Goal: Task Accomplishment & Management: Complete application form

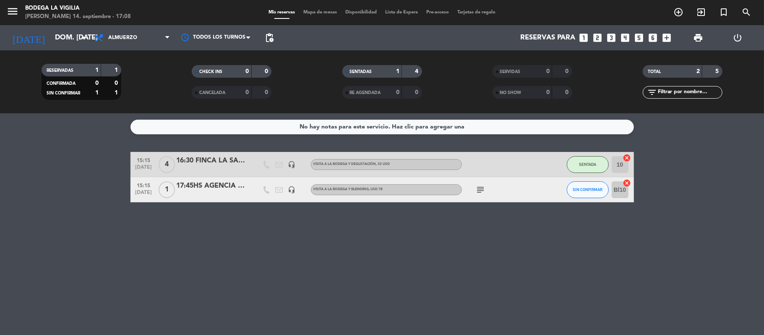
click at [110, 28] on div "Todos los servicios Almuerzo Cena Almuerzo Todos los servicios Almuerzo Cena" at bounding box center [132, 37] width 84 height 25
click at [113, 35] on span "Almuerzo" at bounding box center [122, 38] width 29 height 6
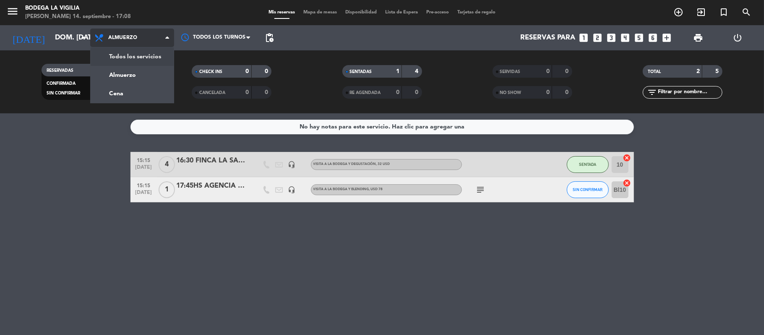
click at [122, 49] on div "Todos los servicios Almuerzo Cena Almuerzo Todos los servicios Almuerzo Cena" at bounding box center [132, 37] width 84 height 25
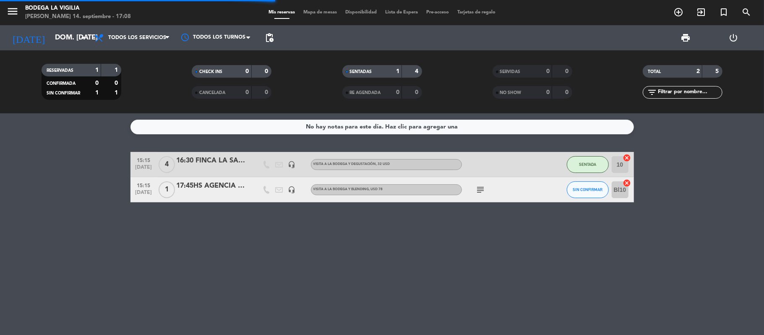
click at [5, 7] on div "menu Bodega La [PERSON_NAME] 14. septiembre - 17:08" at bounding box center [95, 13] width 191 height 20
click at [22, 15] on span "menu" at bounding box center [15, 13] width 19 height 20
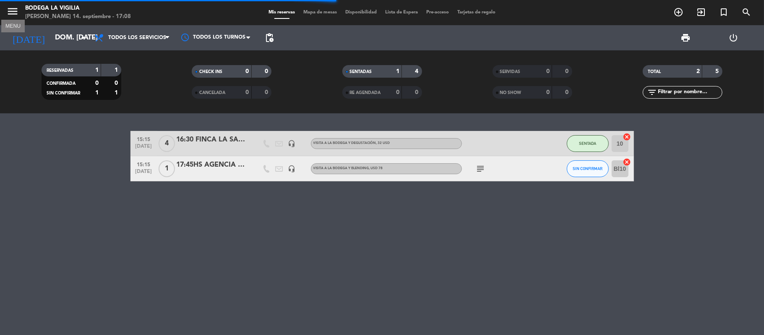
click at [17, 13] on icon "menu" at bounding box center [12, 11] width 13 height 13
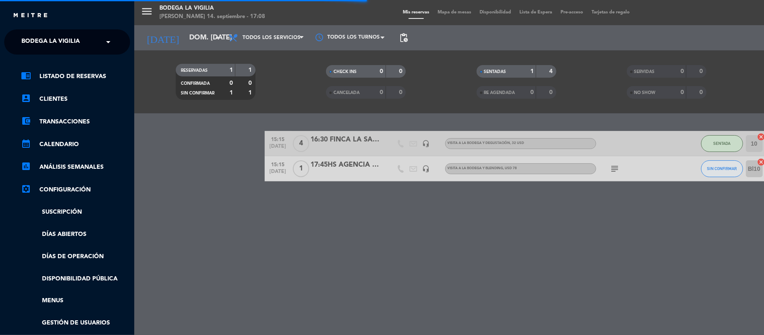
click at [73, 39] on span "Bodega La Vigilia" at bounding box center [50, 42] width 58 height 18
click at [78, 56] on div "chrome_reader_mode Listado de Reservas account_box Clientes account_balance_wal…" at bounding box center [67, 215] width 139 height 321
drag, startPoint x: 74, startPoint y: 37, endPoint x: 73, endPoint y: 49, distance: 11.8
click at [74, 37] on span "Bodega La Vigilia" at bounding box center [50, 42] width 58 height 18
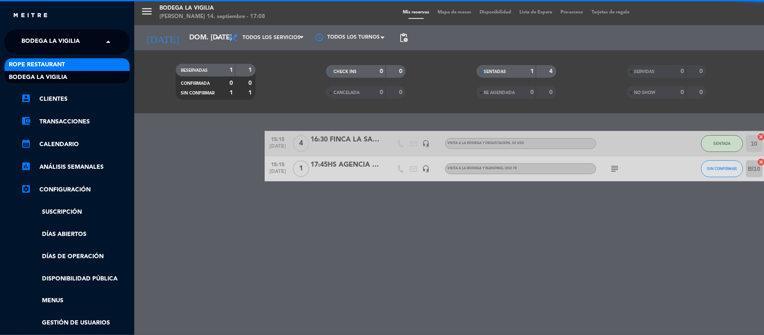
click at [73, 68] on div "Rope restaurant" at bounding box center [67, 64] width 125 height 13
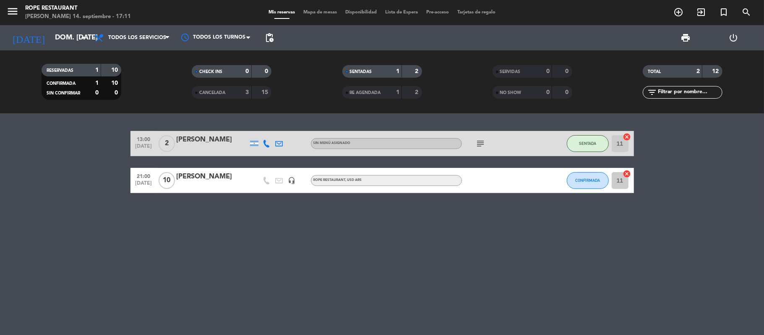
click at [277, 282] on div "13:00 [DATE] 2 [PERSON_NAME] Sin menú asignado subject SENTADA 11 cancel 21:00 …" at bounding box center [382, 224] width 764 height 222
click at [79, 48] on div "[DATE] dom. [DATE] arrow_drop_down" at bounding box center [48, 37] width 84 height 25
click at [76, 41] on input "dom. [DATE]" at bounding box center [96, 38] width 91 height 16
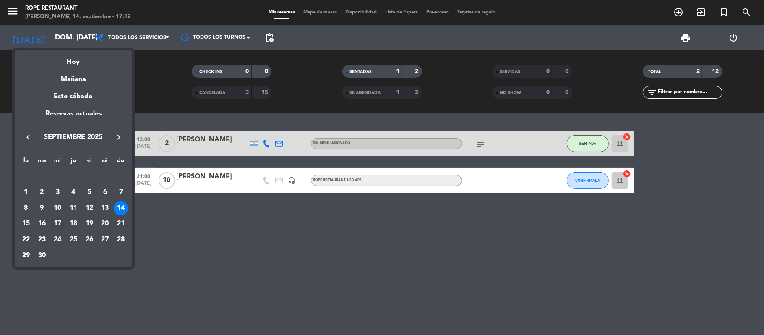
click at [53, 226] on div "17" at bounding box center [57, 224] width 14 height 14
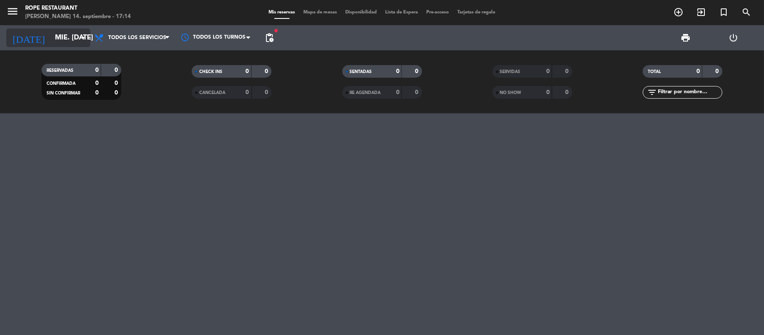
click at [54, 34] on input "mié. [DATE]" at bounding box center [96, 38] width 91 height 16
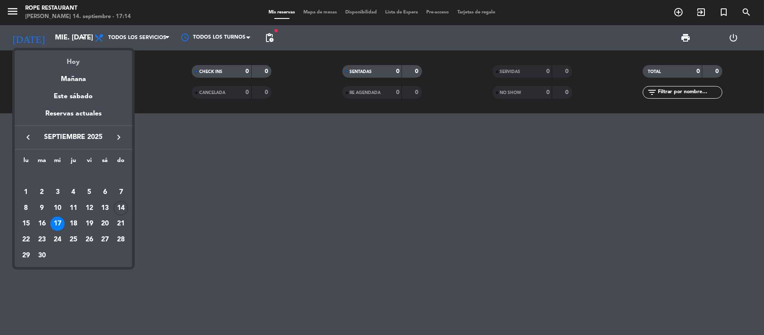
click at [64, 58] on div "Hoy" at bounding box center [74, 58] width 118 height 17
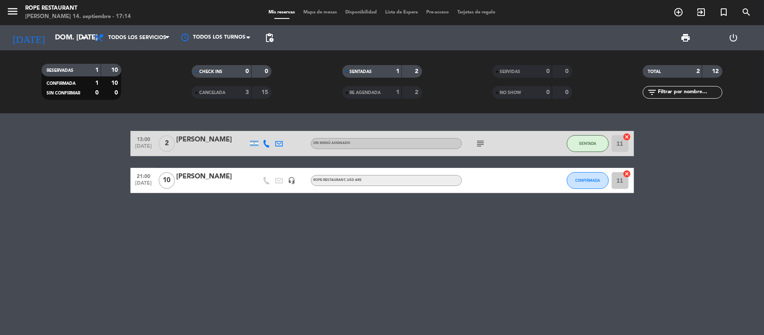
click at [54, 26] on div "[DATE] dom. [DATE] arrow_drop_down" at bounding box center [48, 37] width 84 height 25
click at [57, 32] on input "dom. [DATE]" at bounding box center [96, 38] width 91 height 16
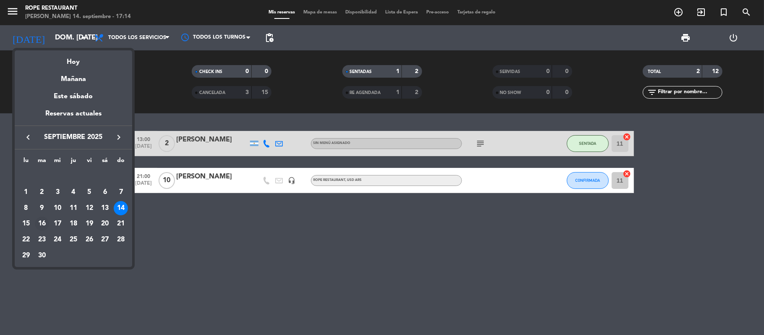
click at [44, 225] on div "16" at bounding box center [42, 224] width 14 height 14
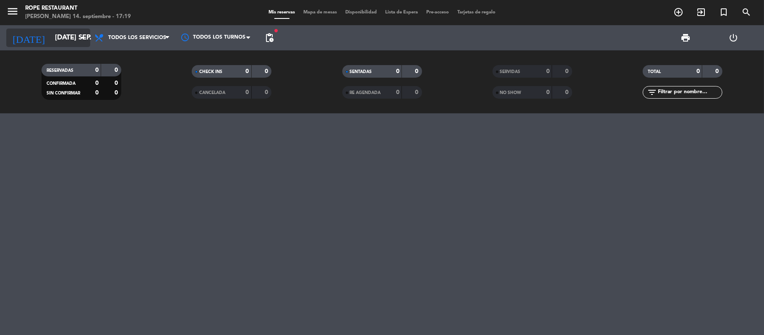
click at [78, 35] on icon "arrow_drop_down" at bounding box center [83, 38] width 10 height 10
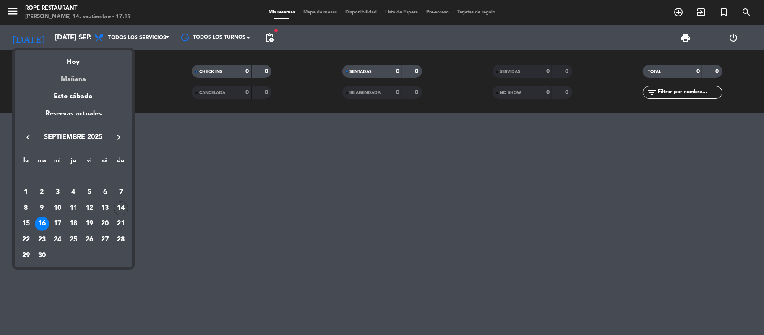
drag, startPoint x: 73, startPoint y: 76, endPoint x: 69, endPoint y: 90, distance: 14.4
click at [73, 76] on div "Mañana" at bounding box center [74, 76] width 118 height 17
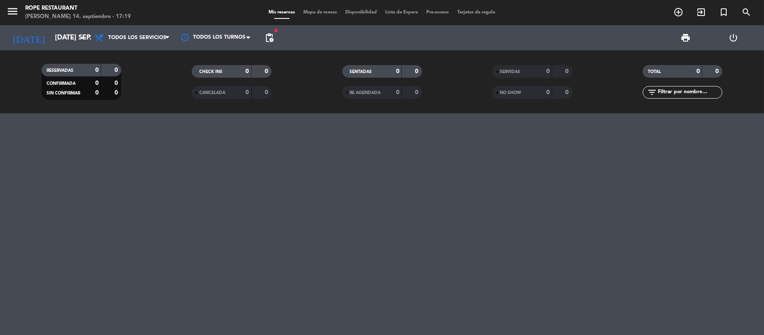
type input "lun. [DATE]"
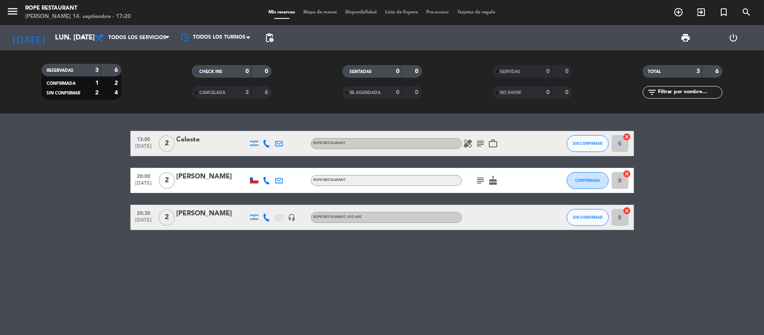
click at [482, 183] on icon "subject" at bounding box center [481, 180] width 10 height 10
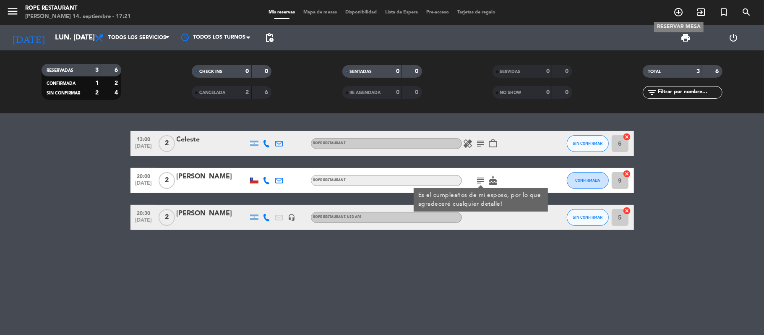
click at [672, 12] on span "add_circle_outline" at bounding box center [678, 12] width 23 height 14
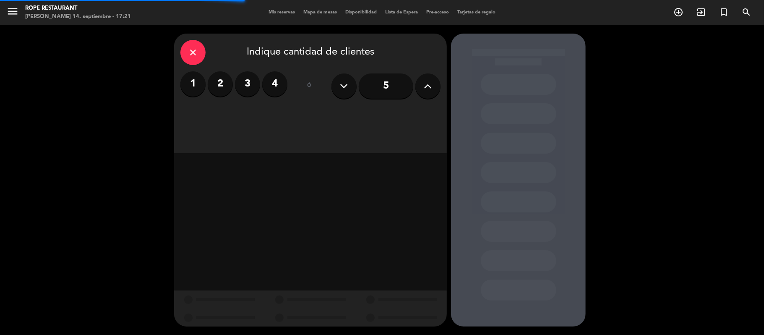
click at [223, 79] on label "2" at bounding box center [220, 83] width 25 height 25
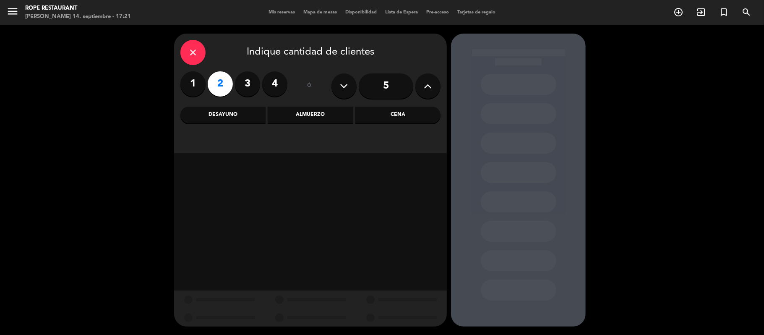
click at [361, 113] on div "Cena" at bounding box center [398, 115] width 85 height 17
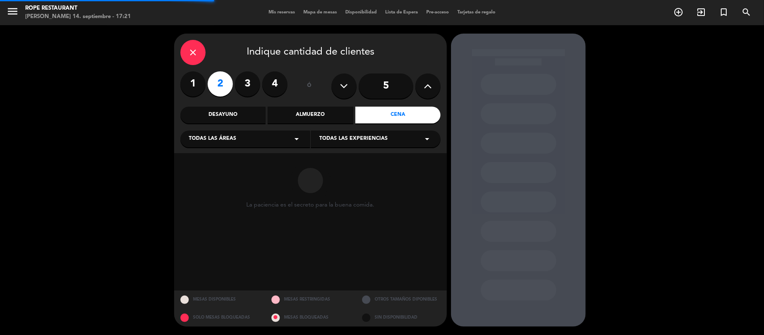
click at [352, 150] on div "close Indique cantidad de clientes 1 2 3 4 ó 5 Desayuno Almuerzo Cena Todas las…" at bounding box center [310, 94] width 273 height 120
click at [348, 145] on div "Todas las experiencias arrow_drop_down" at bounding box center [376, 139] width 130 height 17
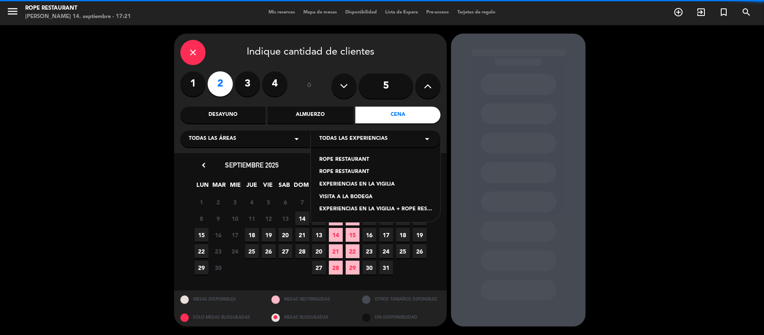
click at [345, 179] on div "ROPE RESTAURANT ROPE RESTAURANT EXPERIENCIAS EN LA VIGILIA VISITA A LA BODEGA E…" at bounding box center [376, 179] width 130 height 85
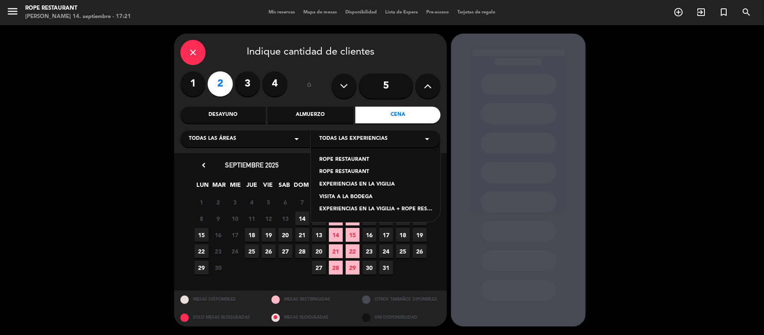
click at [345, 171] on div "ROPE RESTAURANT" at bounding box center [375, 172] width 113 height 8
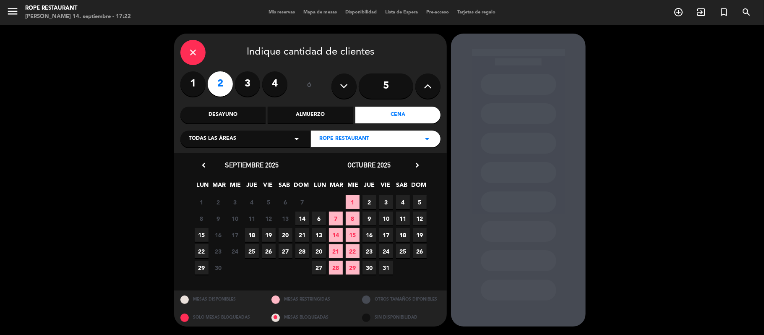
click at [299, 219] on span "14" at bounding box center [302, 219] width 14 height 14
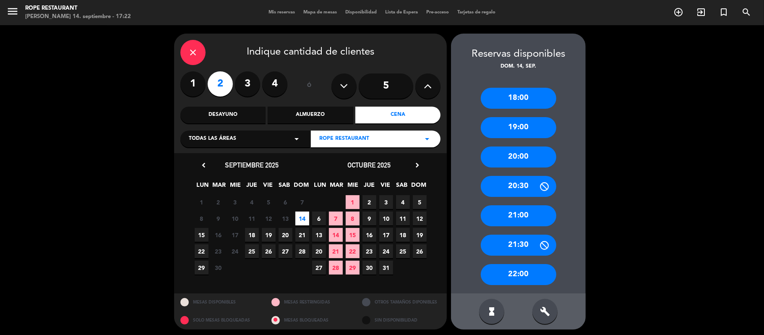
click at [512, 156] on div "20:00" at bounding box center [519, 156] width 76 height 21
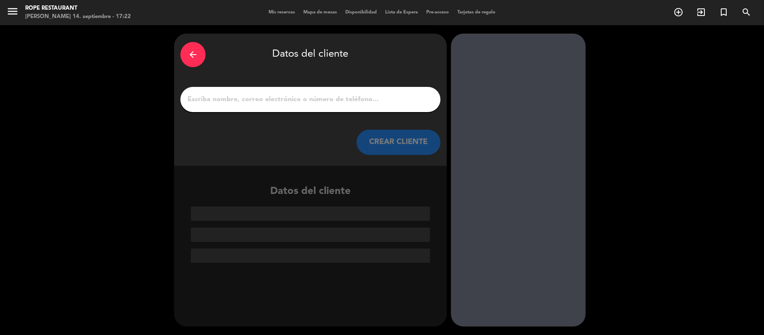
click at [301, 101] on input "1" at bounding box center [311, 100] width 248 height 12
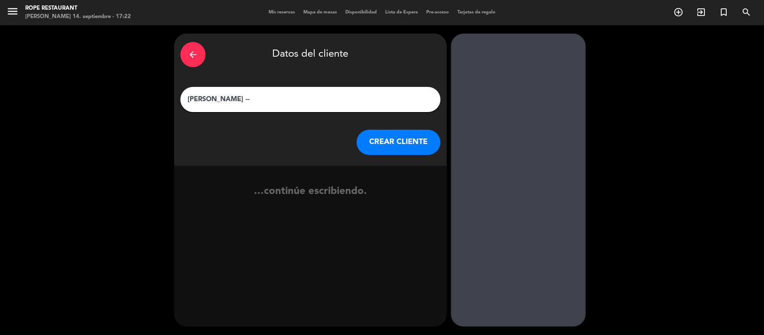
paste input "[PERSON_NAME]"
type input "[PERSON_NAME] -- [PERSON_NAME]"
click at [378, 149] on button "CREAR CLIENTE" at bounding box center [399, 142] width 84 height 25
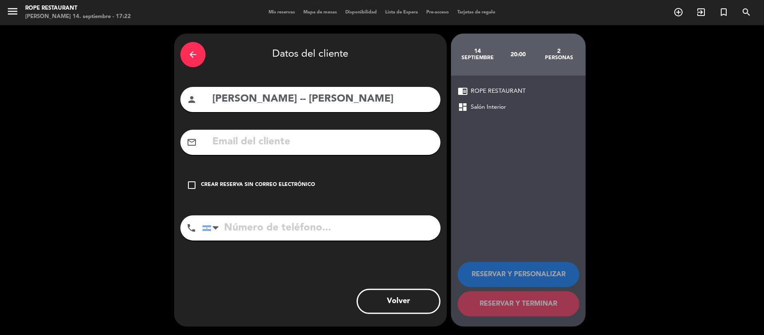
click at [247, 183] on div "Crear reserva sin correo electrónico" at bounding box center [258, 185] width 114 height 8
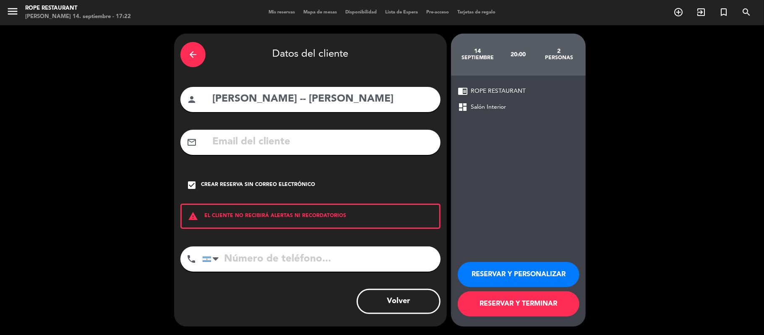
click at [531, 266] on button "RESERVAR Y PERSONALIZAR" at bounding box center [519, 274] width 122 height 25
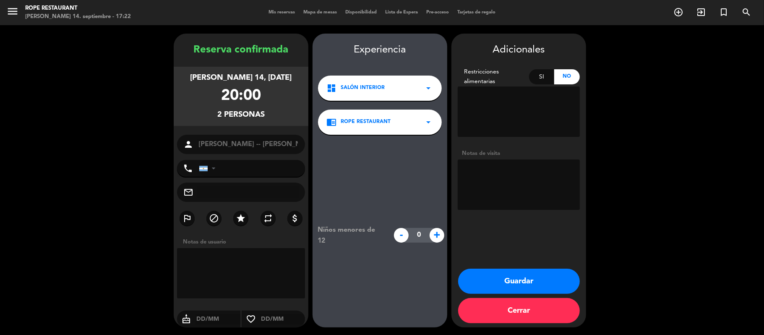
click at [531, 179] on textarea at bounding box center [519, 184] width 122 height 50
paste textarea "Genial te confirmo la reserva a nombre de [PERSON_NAME] x2 , el Sr es celiaco"
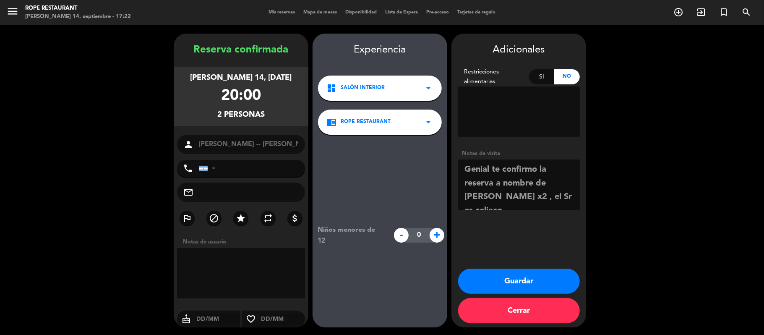
scroll to position [6, 0]
type textarea "Genial te confirmo la reserva a nombre de [PERSON_NAME] x2 , el Sr es celiaco"
click at [503, 290] on button "Guardar" at bounding box center [519, 281] width 122 height 25
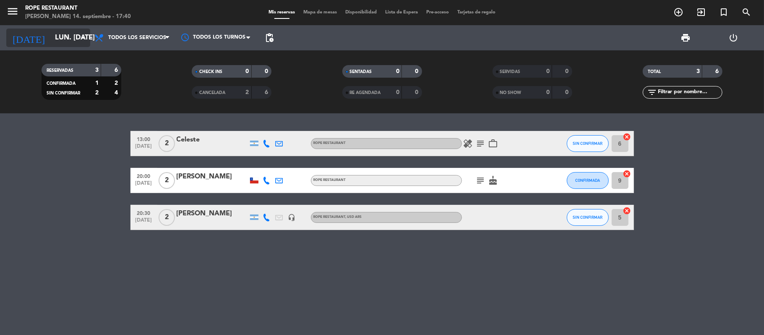
click at [42, 29] on div "[DATE] lun. [DATE] arrow_drop_down" at bounding box center [48, 38] width 84 height 18
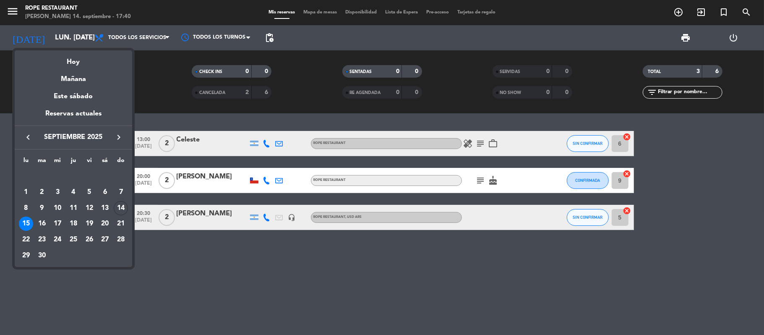
click at [67, 61] on div "Hoy" at bounding box center [74, 58] width 118 height 17
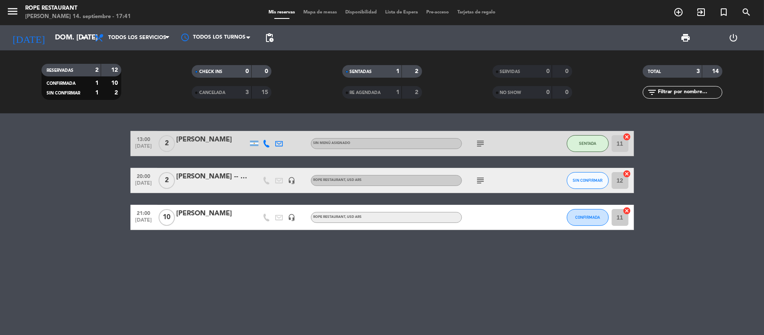
click at [592, 170] on div "SIN CONFIRMAR" at bounding box center [588, 180] width 42 height 25
click at [588, 175] on button "SIN CONFIRMAR" at bounding box center [588, 180] width 42 height 17
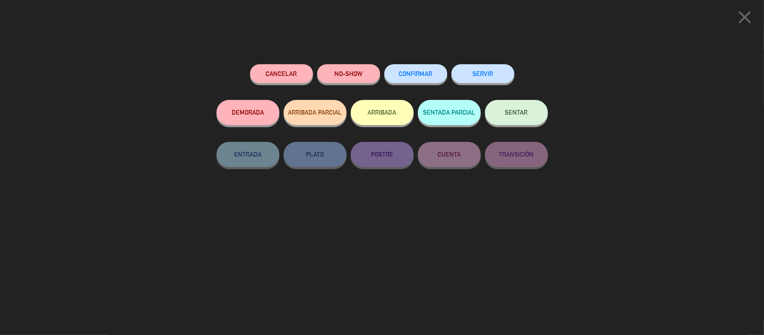
click at [444, 76] on button "CONFIRMAR" at bounding box center [415, 73] width 63 height 19
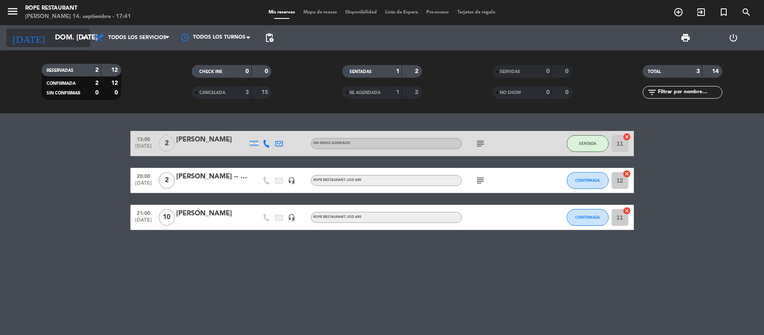
click at [53, 41] on input "dom. [DATE]" at bounding box center [96, 38] width 91 height 16
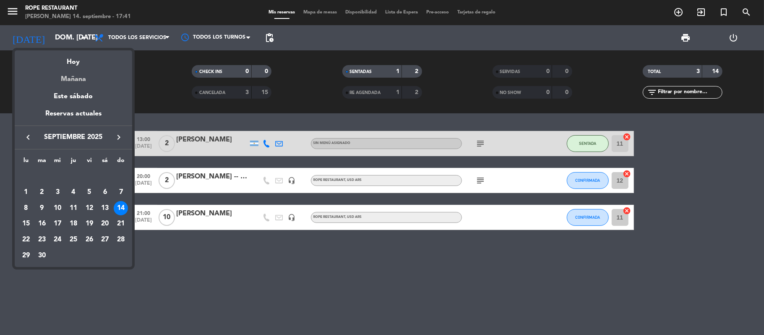
click at [67, 78] on div "Mañana" at bounding box center [74, 76] width 118 height 17
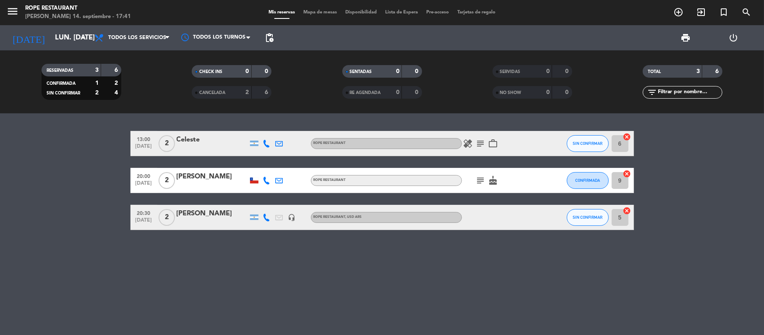
click at [268, 141] on icon at bounding box center [267, 144] width 8 height 8
click at [264, 129] on span "Copiar" at bounding box center [259, 129] width 18 height 9
click at [269, 180] on icon at bounding box center [267, 181] width 8 height 8
click at [264, 168] on span "Copiar" at bounding box center [263, 166] width 18 height 9
click at [267, 214] on icon at bounding box center [267, 218] width 8 height 8
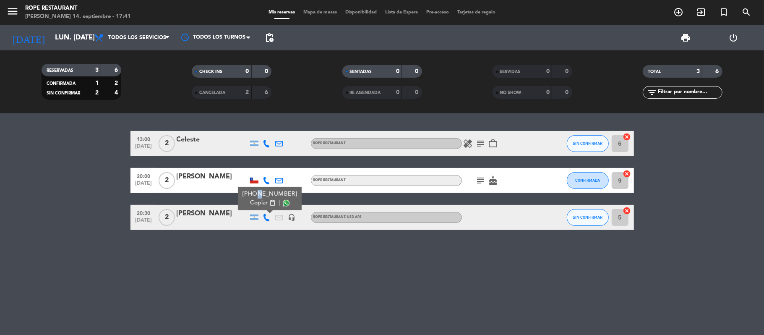
click at [254, 196] on div "[PHONE_NUMBER]" at bounding box center [269, 194] width 55 height 9
click at [254, 203] on span "Copiar" at bounding box center [259, 203] width 18 height 9
copy div "9"
click at [477, 143] on icon "subject" at bounding box center [481, 144] width 10 height 10
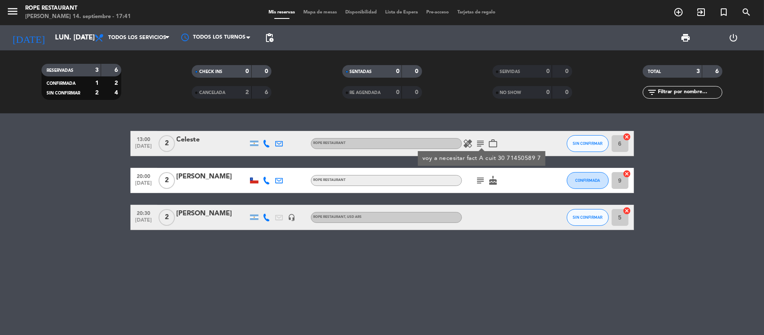
click at [469, 141] on icon "healing" at bounding box center [468, 144] width 10 height 10
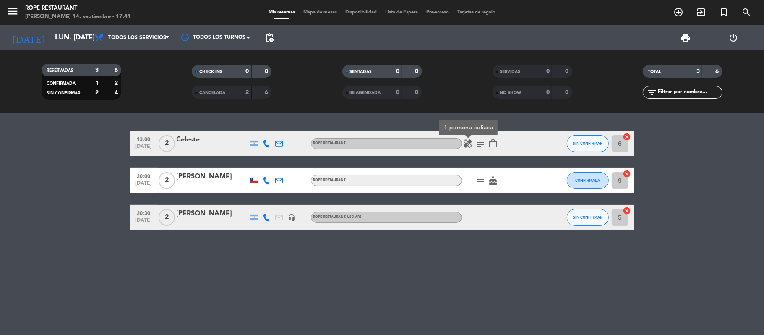
drag, startPoint x: 489, startPoint y: 235, endPoint x: 489, endPoint y: 221, distance: 14.3
click at [489, 235] on div "13:00 [DATE] 2 [PERSON_NAME] ROPE RESTAURANT healing 1 persona celiaca subject …" at bounding box center [382, 224] width 764 height 222
click at [489, 177] on icon "cake" at bounding box center [494, 180] width 10 height 10
click at [485, 180] on icon "subject" at bounding box center [481, 180] width 10 height 10
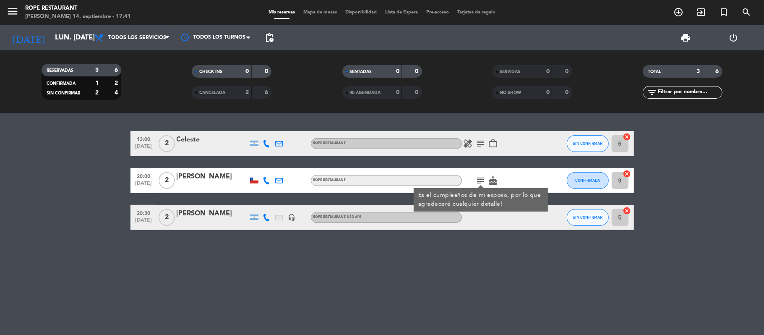
click at [489, 217] on div at bounding box center [500, 217] width 76 height 25
click at [500, 316] on div "13:00 [DATE] 2 [PERSON_NAME] ROPE RESTAURANT healing subject work_outline SIN C…" at bounding box center [382, 224] width 764 height 222
click at [491, 141] on icon "work_outline" at bounding box center [494, 144] width 10 height 10
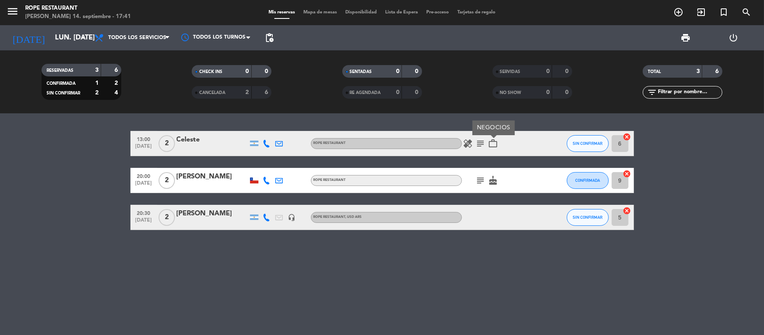
click at [489, 182] on icon "cake" at bounding box center [494, 180] width 10 height 10
click at [465, 294] on div "13:00 [DATE] 2 [PERSON_NAME] ROPE RESTAURANT healing subject work_outline SIN C…" at bounding box center [382, 224] width 764 height 222
click at [276, 145] on icon at bounding box center [280, 144] width 8 height 8
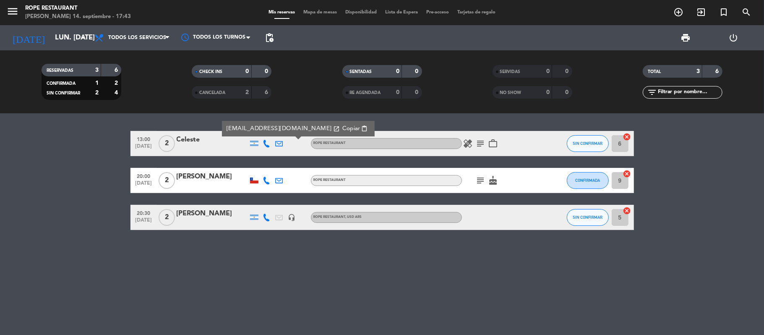
click at [483, 141] on icon "subject" at bounding box center [481, 144] width 10 height 10
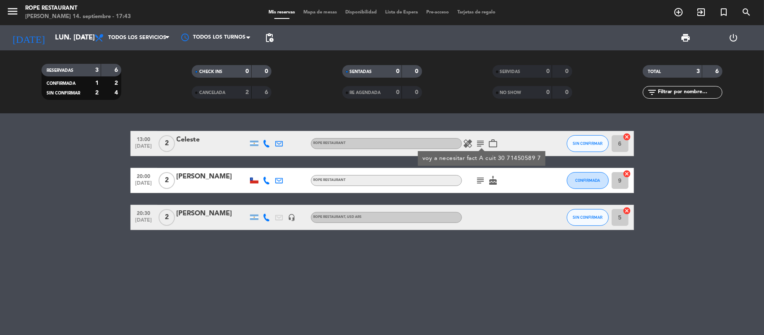
click at [506, 252] on div "13:00 [DATE] 2 [PERSON_NAME] ROPE RESTAURANT healing subject voy a necesitar fa…" at bounding box center [382, 224] width 764 height 222
click at [486, 142] on icon "subject" at bounding box center [481, 144] width 10 height 10
click at [484, 142] on icon "subject" at bounding box center [481, 144] width 10 height 10
click at [476, 141] on icon "subject" at bounding box center [481, 144] width 10 height 10
click at [469, 141] on icon "healing" at bounding box center [468, 144] width 10 height 10
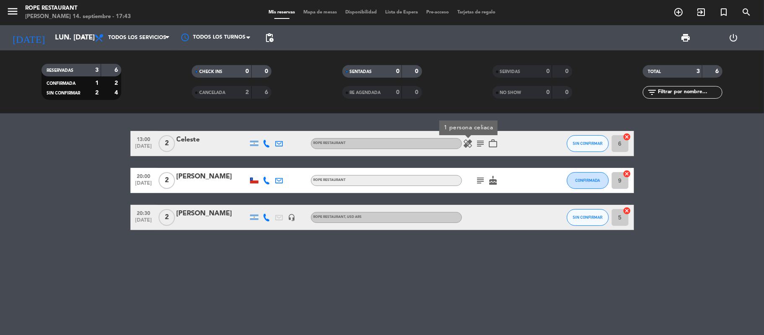
click at [494, 248] on div "13:00 [DATE] 2 [PERSON_NAME] ROPE RESTAURANT healing 1 persona celiaca subject …" at bounding box center [382, 224] width 764 height 222
click at [208, 161] on div "13:00 [DATE] 2 [PERSON_NAME] ROPE RESTAURANT healing subject work_outline SIN C…" at bounding box center [383, 180] width 504 height 99
click at [204, 142] on div "Celeste" at bounding box center [212, 139] width 71 height 11
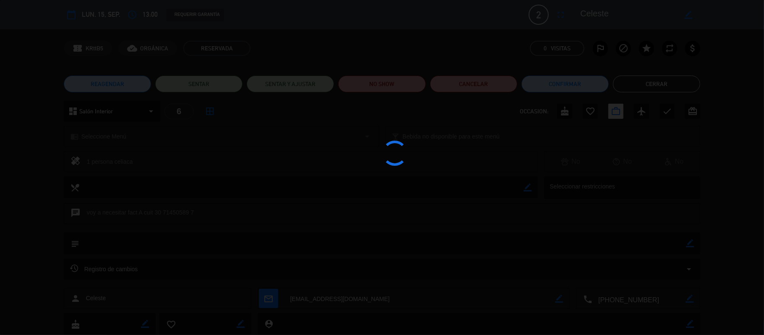
click at [589, 18] on div at bounding box center [382, 167] width 764 height 335
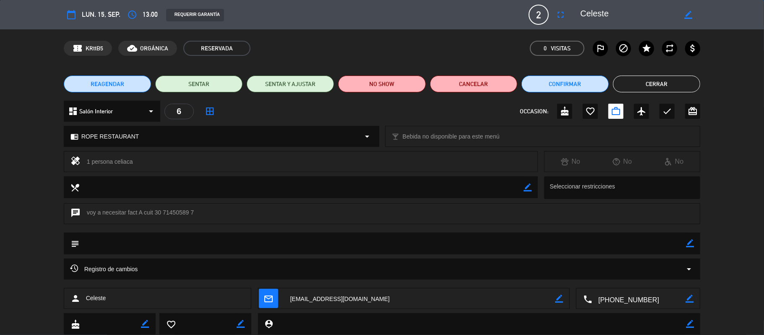
click at [589, 18] on textarea at bounding box center [628, 14] width 96 height 15
click at [655, 92] on button "Cerrar" at bounding box center [656, 84] width 87 height 17
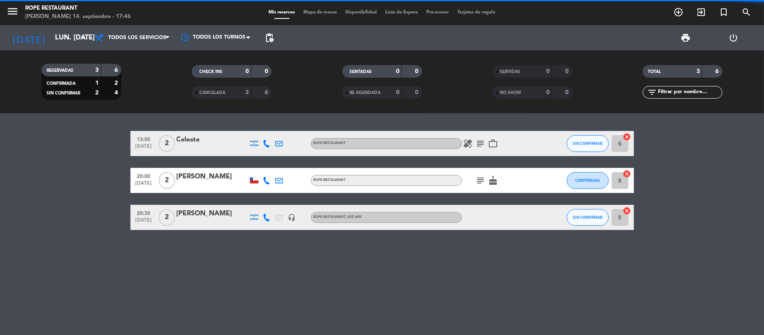
click at [193, 183] on div at bounding box center [212, 186] width 71 height 7
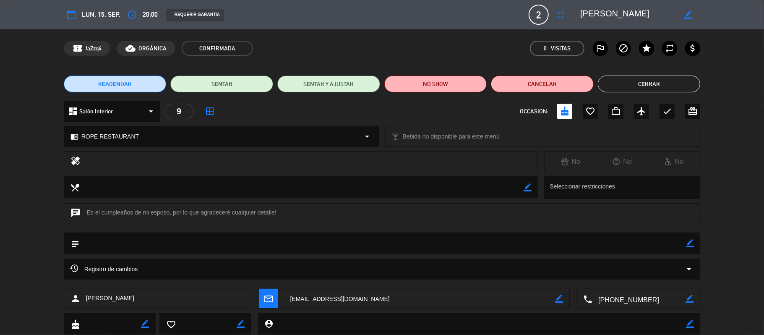
click at [599, 12] on textarea at bounding box center [628, 14] width 96 height 15
drag, startPoint x: 599, startPoint y: 12, endPoint x: 637, endPoint y: 19, distance: 38.0
click at [637, 19] on textarea at bounding box center [628, 14] width 96 height 15
click at [674, 81] on button "Cerrar" at bounding box center [649, 84] width 103 height 17
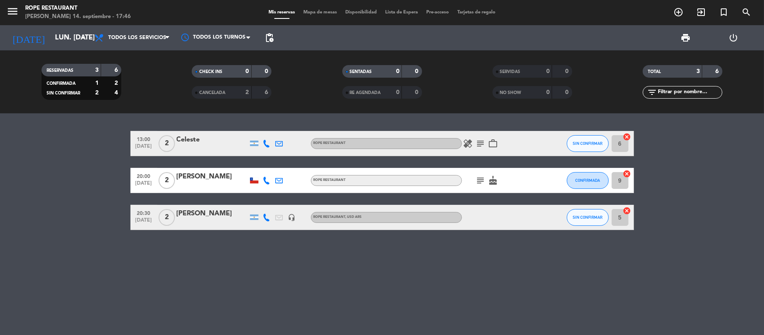
click at [188, 214] on div "[PERSON_NAME]" at bounding box center [212, 213] width 71 height 11
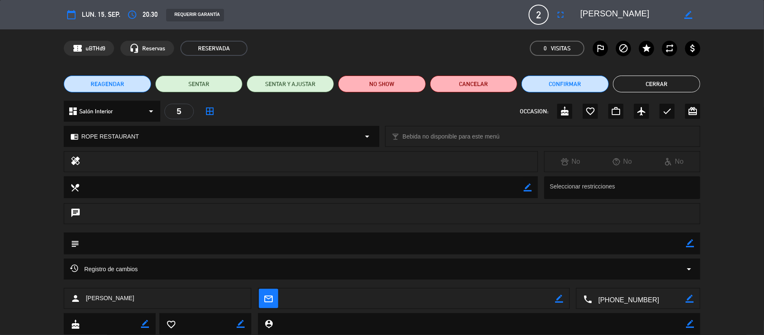
click at [583, 14] on textarea at bounding box center [628, 14] width 96 height 15
drag, startPoint x: 583, startPoint y: 14, endPoint x: 620, endPoint y: 14, distance: 36.9
click at [619, 14] on textarea at bounding box center [628, 14] width 96 height 15
click at [632, 81] on button "Cerrar" at bounding box center [656, 84] width 87 height 17
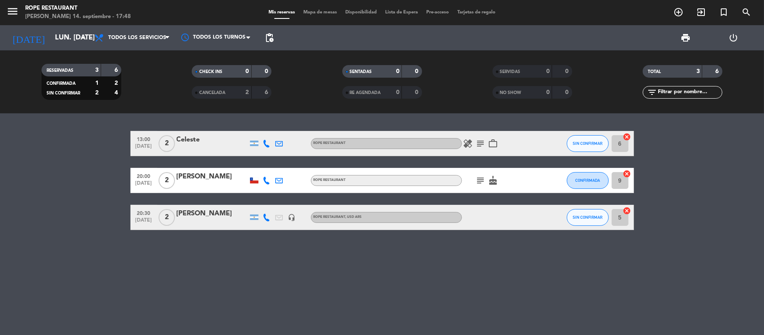
click at [481, 177] on icon "subject" at bounding box center [481, 180] width 10 height 10
click at [484, 143] on icon "subject" at bounding box center [481, 144] width 10 height 10
click at [494, 273] on div "13:00 [DATE] 2 [PERSON_NAME] ROPE RESTAURANT healing subject voy a necesitar fa…" at bounding box center [382, 224] width 764 height 222
drag, startPoint x: 494, startPoint y: 141, endPoint x: 494, endPoint y: 207, distance: 65.9
click at [494, 141] on icon "work_outline" at bounding box center [494, 144] width 10 height 10
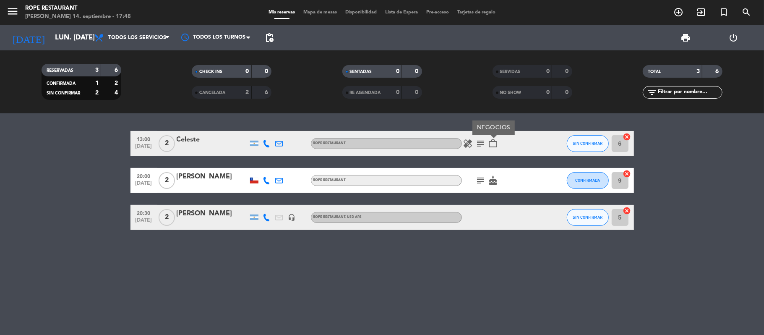
click at [491, 227] on div at bounding box center [500, 217] width 76 height 25
click at [492, 187] on div "subject cake" at bounding box center [500, 180] width 76 height 25
click at [473, 302] on div "13:00 [DATE] 2 [PERSON_NAME] ROPE RESTAURANT healing subject work_outline SIN C…" at bounding box center [382, 224] width 764 height 222
click at [55, 224] on bookings-row "13:00 [DATE] 2 [PERSON_NAME] ROPE RESTAURANT healing subject work_outline SIN C…" at bounding box center [382, 180] width 764 height 99
click at [56, 18] on div "[PERSON_NAME] 14. septiembre - 17:59" at bounding box center [78, 17] width 106 height 8
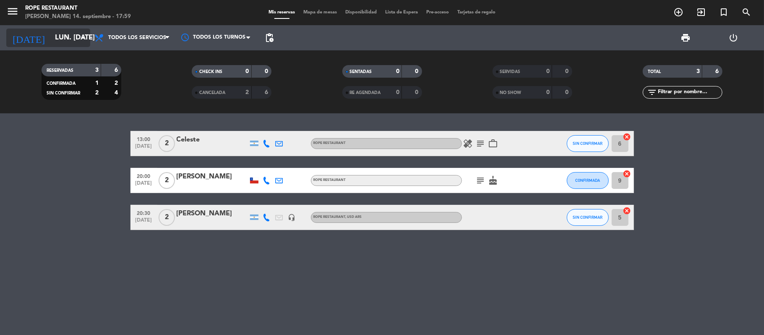
click at [69, 46] on input "lun. [DATE]" at bounding box center [96, 38] width 91 height 16
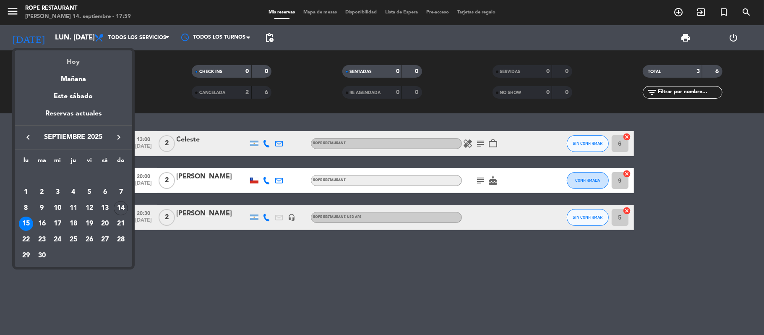
click at [79, 62] on div "Hoy" at bounding box center [74, 58] width 118 height 17
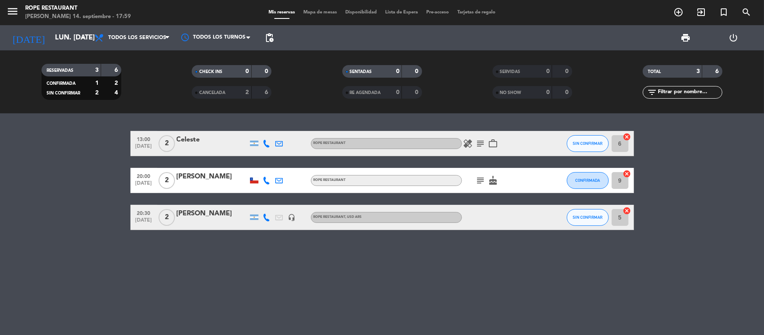
type input "dom. [DATE]"
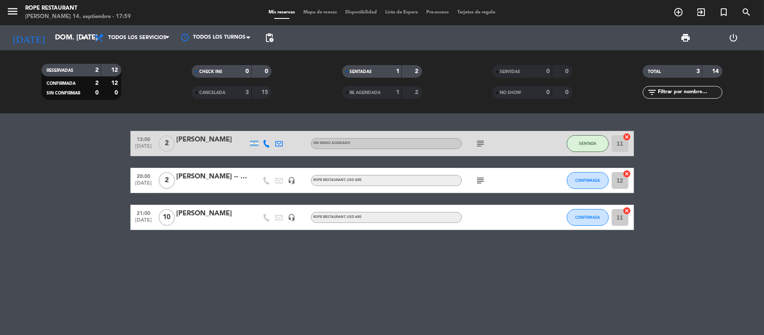
click at [207, 182] on div "[PERSON_NAME] -- [PERSON_NAME]" at bounding box center [212, 176] width 71 height 11
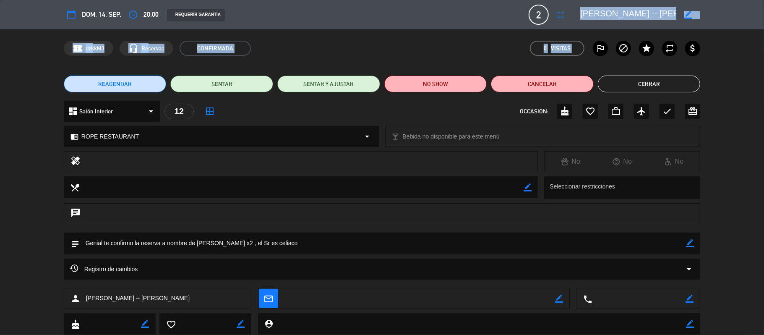
drag, startPoint x: 638, startPoint y: 23, endPoint x: 726, endPoint y: 36, distance: 89.1
click at [724, 35] on div "calendar_today dom. 14, sep. access_time 20:00 REQUERIR GARANTÍA 2 GIMENEZ RILL…" at bounding box center [382, 167] width 764 height 335
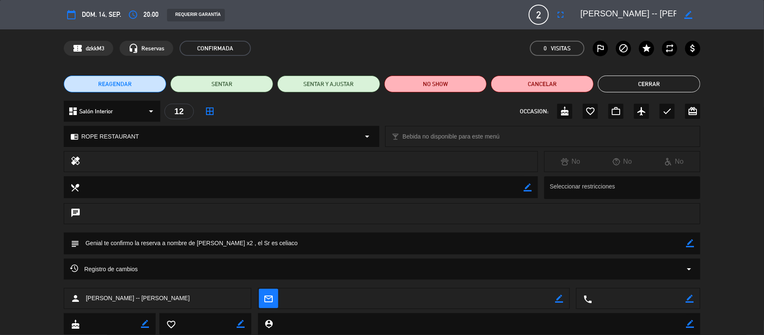
click at [661, 13] on textarea at bounding box center [628, 14] width 96 height 15
drag, startPoint x: 661, startPoint y: 13, endPoint x: 764, endPoint y: 18, distance: 102.5
click at [764, 18] on div "calendar_today dom. 14, sep. access_time 20:00 REQUERIR GARANTÍA 2 GIMENEZ RILL…" at bounding box center [382, 14] width 764 height 29
click at [686, 77] on button "Cerrar" at bounding box center [649, 84] width 103 height 17
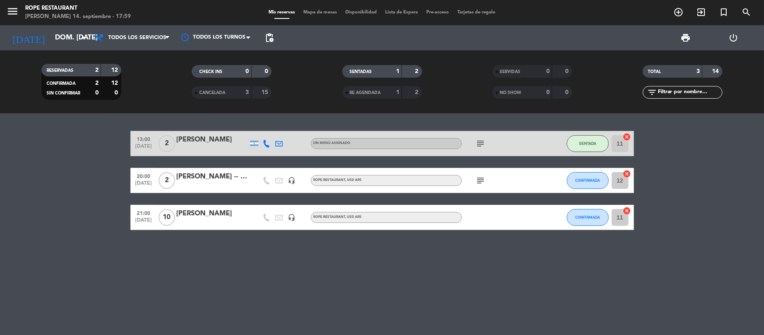
drag, startPoint x: 704, startPoint y: 248, endPoint x: 695, endPoint y: 256, distance: 11.0
click at [704, 249] on div "13:00 [DATE] 2 [PERSON_NAME] Sin menú asignado subject SENTADA 11 cancel 20:00 …" at bounding box center [382, 224] width 764 height 222
click at [477, 182] on icon "subject" at bounding box center [481, 180] width 10 height 10
click at [9, 9] on icon "menu" at bounding box center [12, 11] width 13 height 13
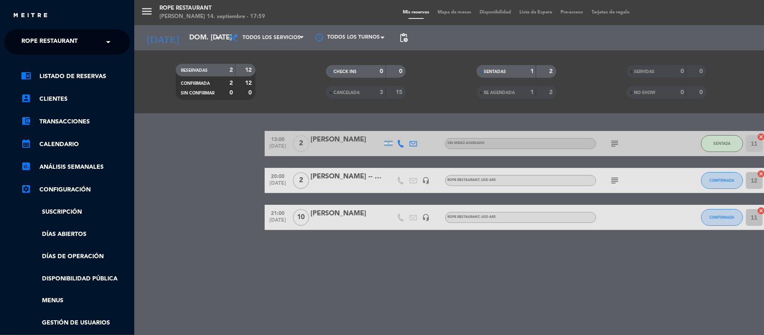
click at [25, 26] on div "close × Rope restaurant × chrome_reader_mode Listado de Reservas account_box Cl…" at bounding box center [67, 167] width 134 height 335
drag, startPoint x: 46, startPoint y: 39, endPoint x: 54, endPoint y: 50, distance: 12.8
click at [47, 39] on span "Rope restaurant" at bounding box center [49, 42] width 56 height 18
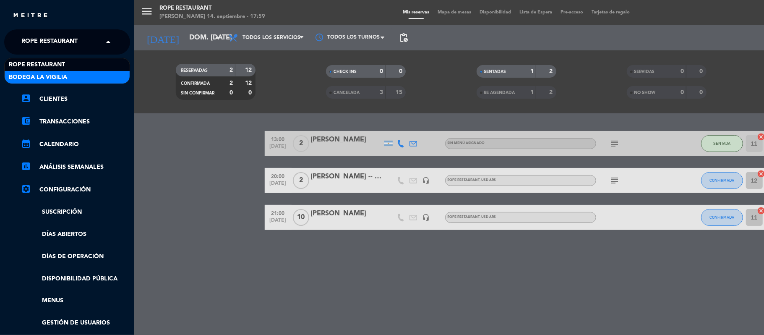
click at [68, 79] on div "Bodega La Vigilia" at bounding box center [67, 77] width 125 height 13
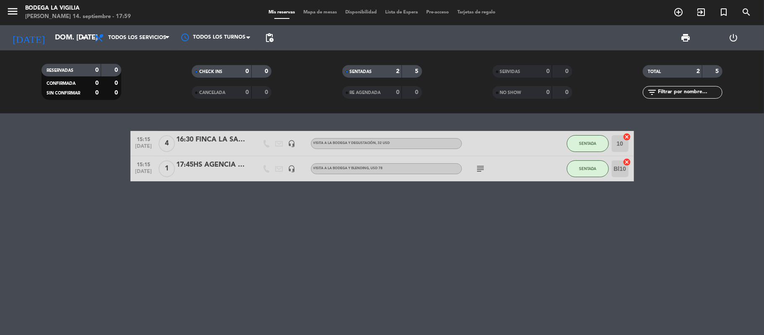
click at [485, 168] on icon "subject" at bounding box center [481, 169] width 10 height 10
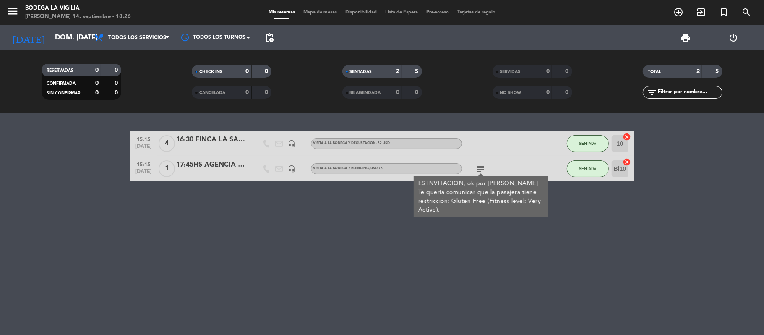
click at [276, 270] on div "15:15 [DATE] 4 16:30 FINCA LA SAUCINA - [PERSON_NAME] headset_mic VISITA A LA B…" at bounding box center [382, 224] width 764 height 222
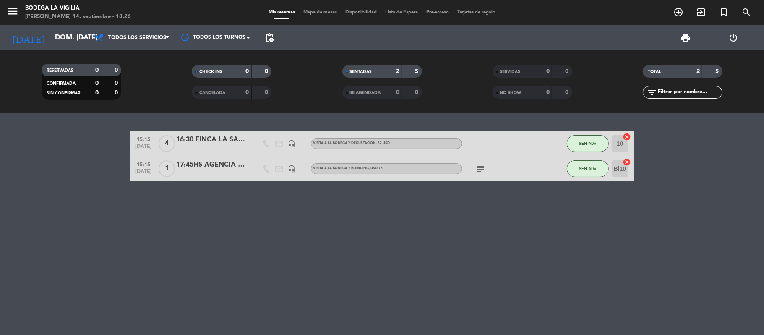
click at [220, 137] on div "16:30 FINCA LA SAUCINA - [PERSON_NAME]" at bounding box center [212, 139] width 71 height 11
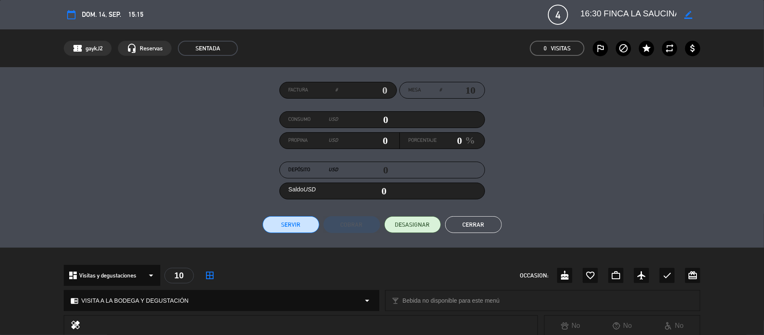
scroll to position [0, 71]
drag, startPoint x: 663, startPoint y: 9, endPoint x: 764, endPoint y: -16, distance: 103.8
click at [764, 0] on html "close × Bodega La Vigilia × chrome_reader_mode Listado de Reservas account_box …" at bounding box center [382, 167] width 764 height 335
click at [616, 10] on textarea at bounding box center [628, 14] width 96 height 15
click at [618, 10] on textarea at bounding box center [628, 14] width 96 height 15
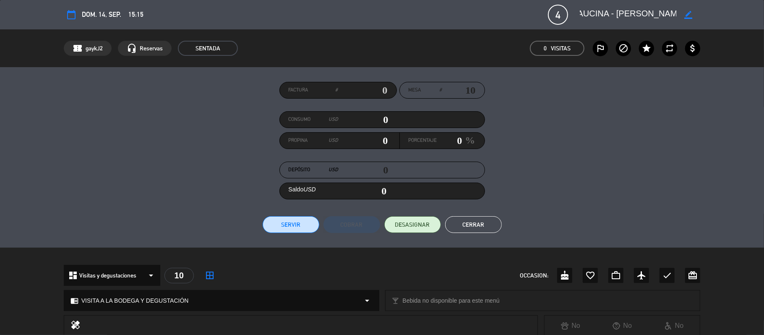
drag, startPoint x: 618, startPoint y: 10, endPoint x: 655, endPoint y: 12, distance: 37.0
click at [655, 12] on textarea at bounding box center [628, 14] width 96 height 15
click at [476, 229] on button "Cerrar" at bounding box center [473, 224] width 57 height 17
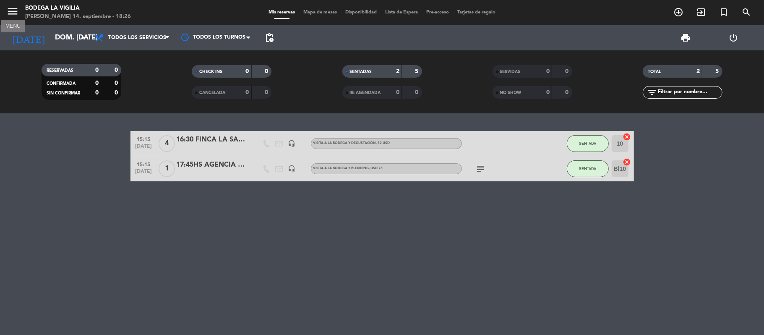
click at [17, 12] on icon "menu" at bounding box center [12, 11] width 13 height 13
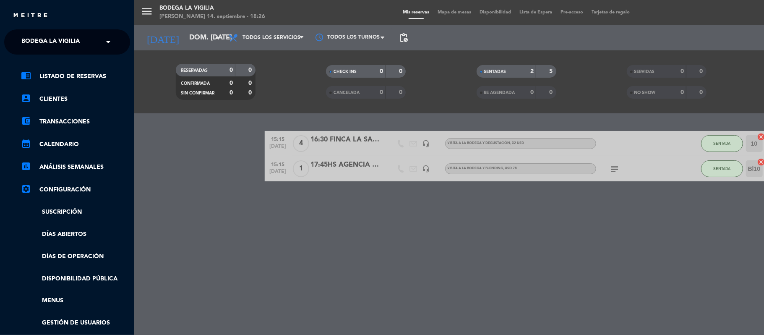
click at [24, 37] on span "Bodega La Vigilia" at bounding box center [50, 42] width 58 height 18
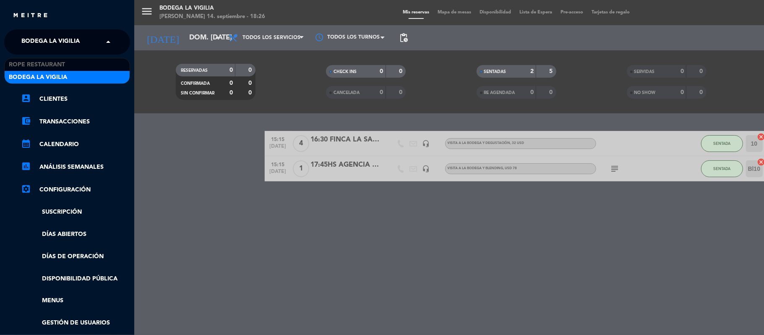
click at [60, 73] on span "Bodega La Vigilia" at bounding box center [38, 78] width 58 height 10
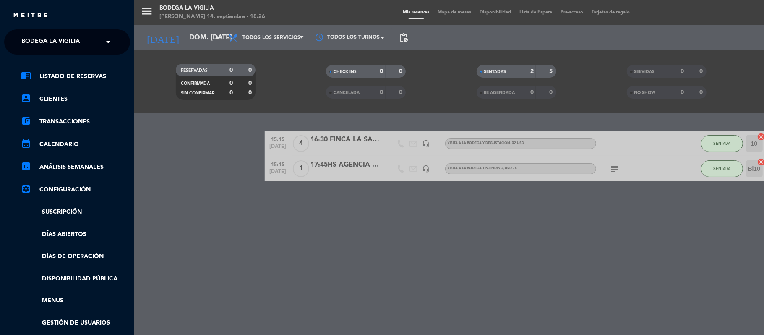
click at [64, 46] on span "Bodega La Vigilia" at bounding box center [50, 42] width 58 height 18
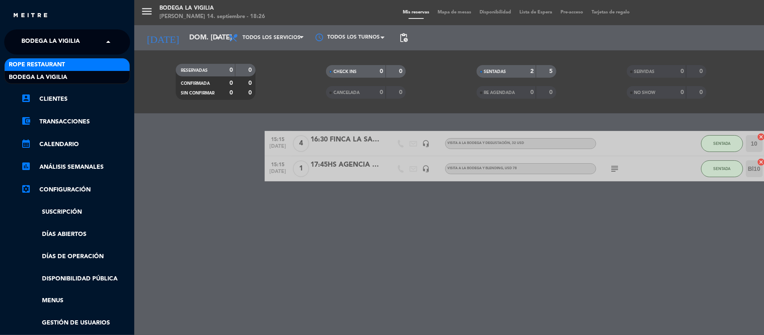
click at [71, 65] on div "Rope restaurant" at bounding box center [67, 64] width 125 height 13
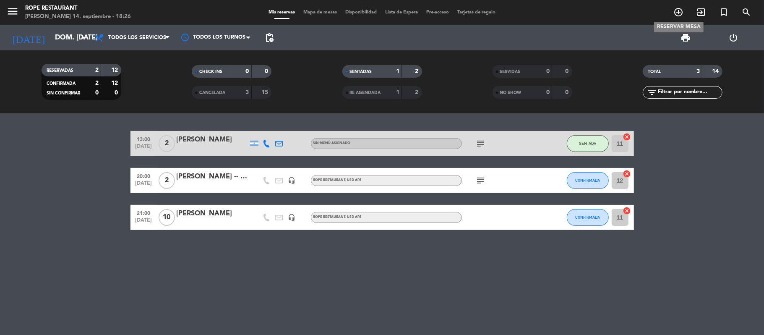
click at [683, 15] on icon "add_circle_outline" at bounding box center [679, 12] width 10 height 10
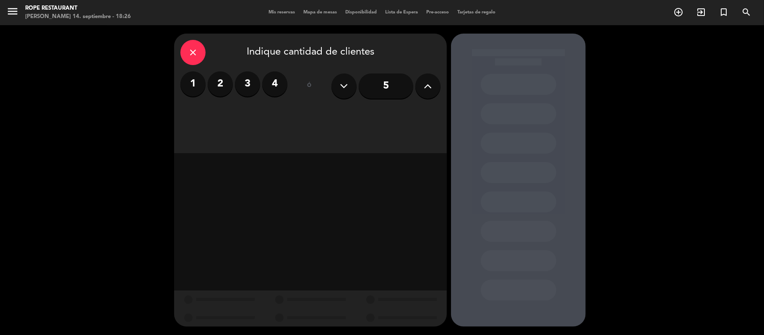
click at [267, 84] on label "4" at bounding box center [274, 83] width 25 height 25
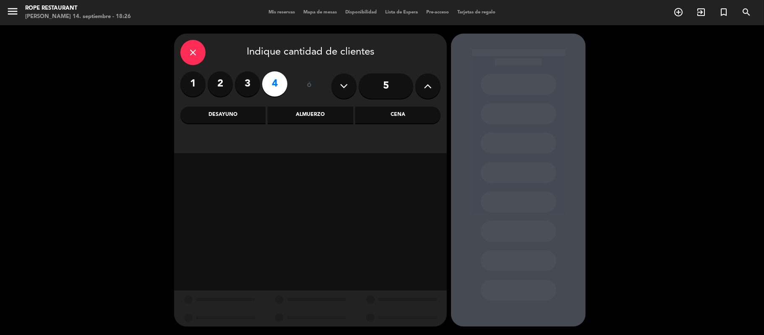
click at [297, 113] on div "Almuerzo" at bounding box center [310, 115] width 85 height 17
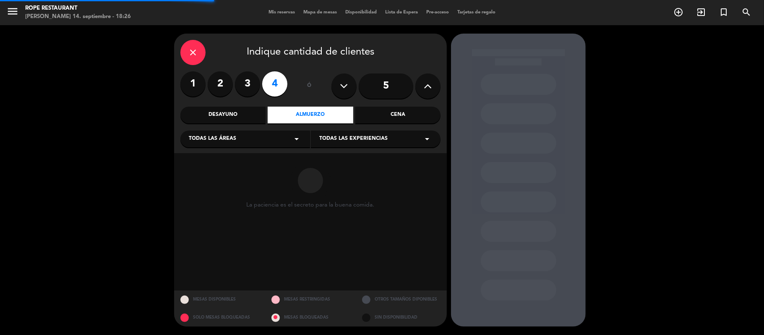
click at [340, 136] on span "Todas las experiencias" at bounding box center [353, 139] width 68 height 8
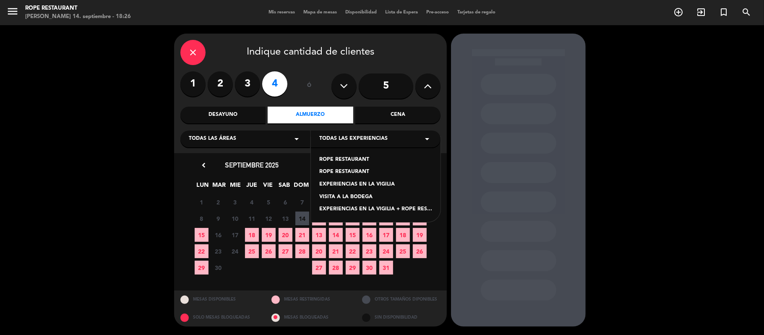
click at [341, 175] on div "ROPE RESTAURANT" at bounding box center [375, 172] width 113 height 8
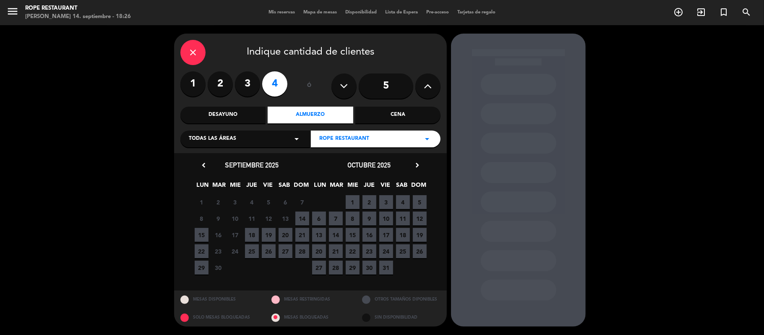
click at [303, 221] on span "14" at bounding box center [302, 219] width 14 height 14
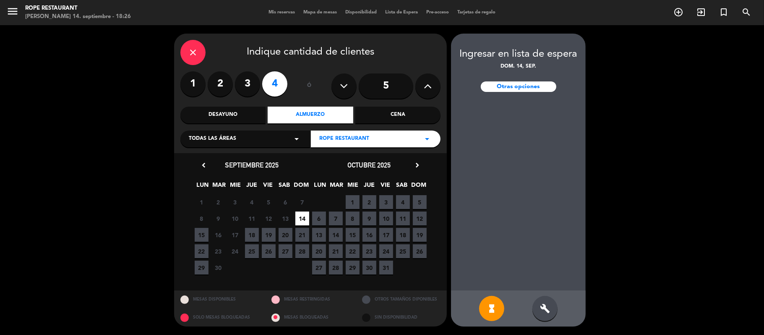
click at [375, 118] on div "Cena" at bounding box center [398, 115] width 85 height 17
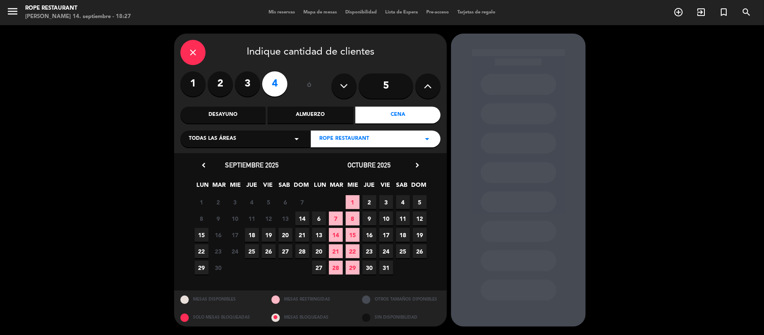
click at [308, 217] on span "14" at bounding box center [302, 219] width 14 height 14
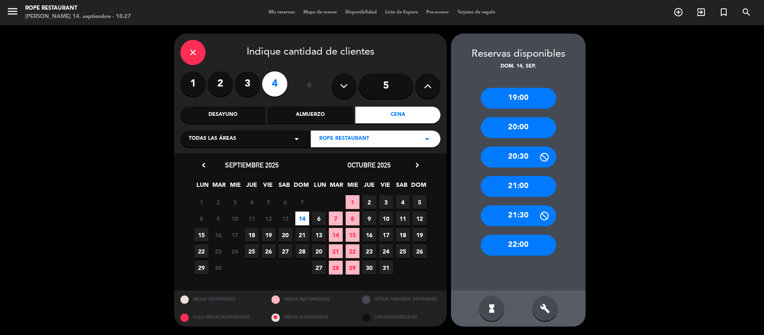
click at [521, 97] on div "19:00" at bounding box center [519, 98] width 76 height 21
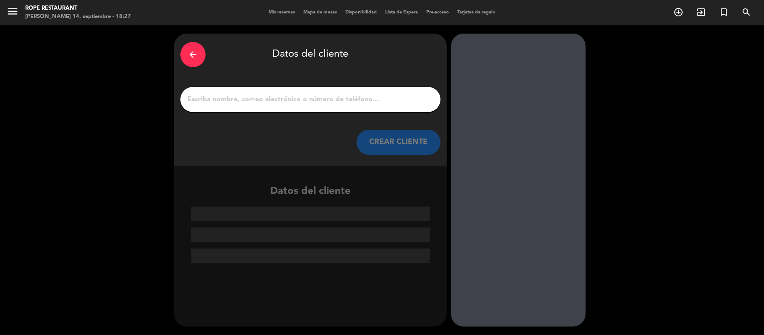
drag, startPoint x: 380, startPoint y: 101, endPoint x: 375, endPoint y: 110, distance: 10.5
click at [380, 103] on input "1" at bounding box center [311, 100] width 248 height 12
paste input "[PERSON_NAME]"
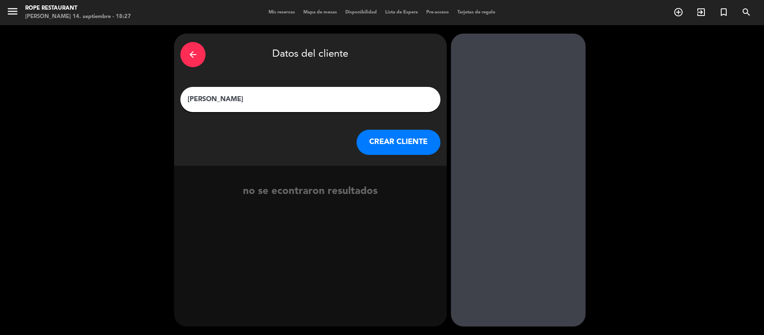
type input "[PERSON_NAME]"
drag, startPoint x: 400, startPoint y: 128, endPoint x: 401, endPoint y: 146, distance: 18.5
click at [400, 130] on div "arrow_back Datos del cliente [PERSON_NAME] [PERSON_NAME] CLIENTE" at bounding box center [310, 100] width 273 height 132
click at [401, 150] on button "CREAR CLIENTE" at bounding box center [399, 142] width 84 height 25
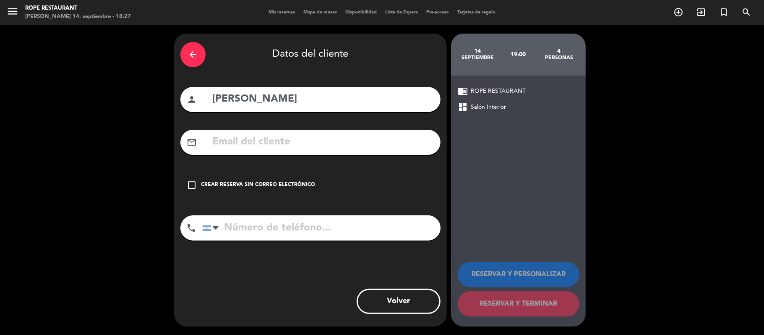
click at [242, 169] on div "arrow_back Datos del cliente person [PERSON_NAME] mail_outline check_box_outlin…" at bounding box center [310, 180] width 273 height 293
click at [243, 175] on div "check_box_outline_blank Crear reserva sin correo electrónico" at bounding box center [310, 185] width 260 height 25
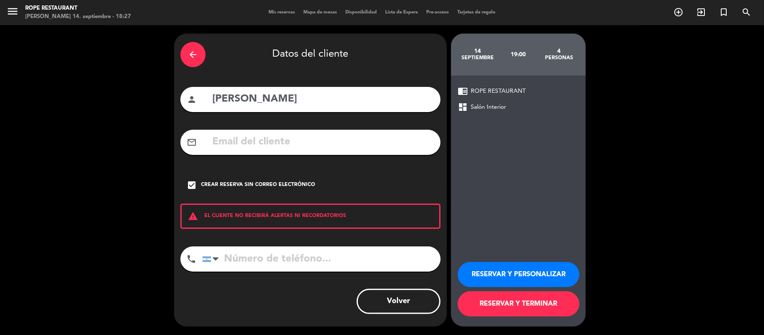
click at [524, 313] on button "RESERVAR Y TERMINAR" at bounding box center [519, 303] width 122 height 25
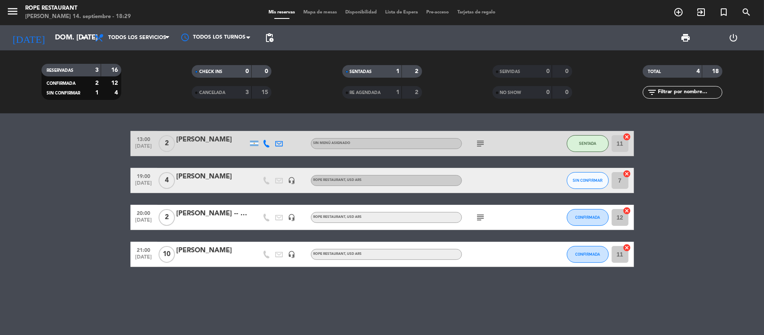
click at [85, 236] on bookings-row "13:00 [DATE] 2 [PERSON_NAME] menú asignado subject SENTADA 11 cancel 19:00 [DAT…" at bounding box center [382, 199] width 764 height 136
click at [64, 228] on bookings-row "13:00 [DATE] 2 [PERSON_NAME] menú asignado subject SENTADA 11 cancel 19:00 [DAT…" at bounding box center [382, 199] width 764 height 136
click at [52, 175] on bookings-row "13:00 [DATE] 2 [PERSON_NAME] menú asignado subject SENTADA 11 cancel 19:00 [DAT…" at bounding box center [382, 199] width 764 height 136
